Goal: Navigation & Orientation: Understand site structure

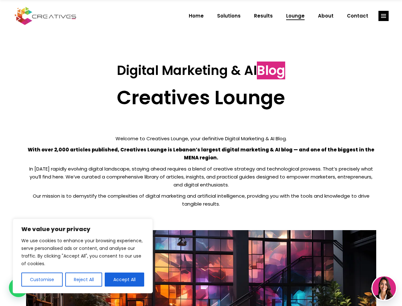
click at [201, 153] on p "With over 2,000 articles published, Creatives Lounge is Lebanon’s largest digit…" at bounding box center [201, 153] width 350 height 16
click at [42, 279] on button "Customise" at bounding box center [41, 279] width 41 height 14
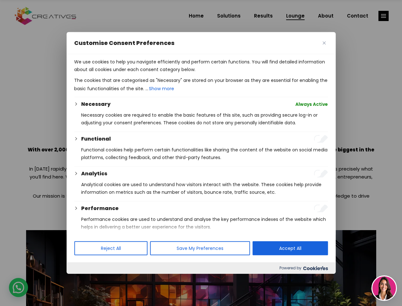
click at [83, 279] on div at bounding box center [201, 153] width 402 height 306
click at [124, 73] on p "We use cookies to help you navigate efficiently and perform certain functions. …" at bounding box center [201, 65] width 254 height 15
click at [384, 16] on div at bounding box center [201, 153] width 402 height 306
click at [384, 288] on img at bounding box center [384, 288] width 24 height 24
